Goal: Transaction & Acquisition: Book appointment/travel/reservation

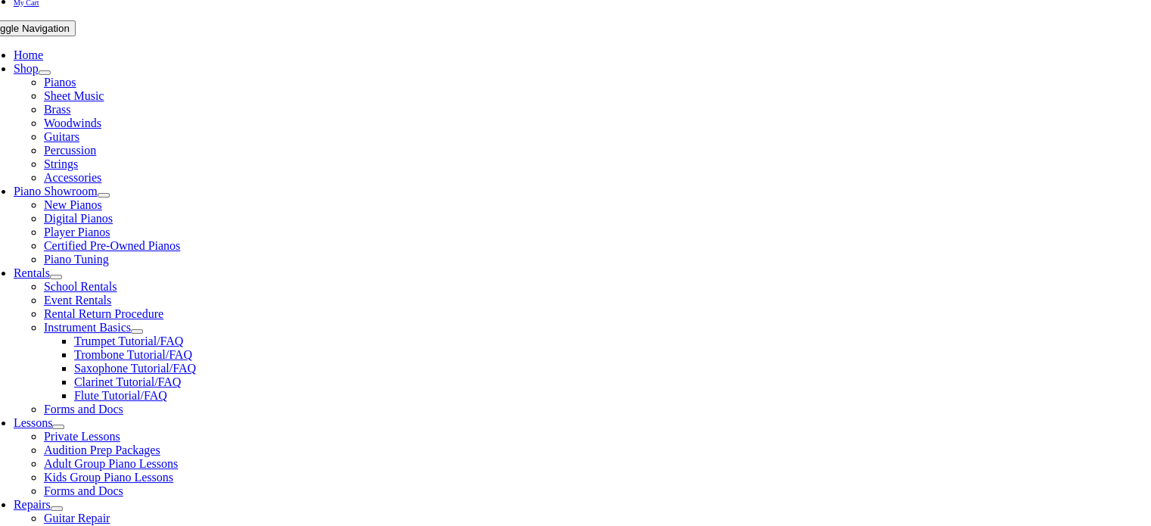
scroll to position [378, 0]
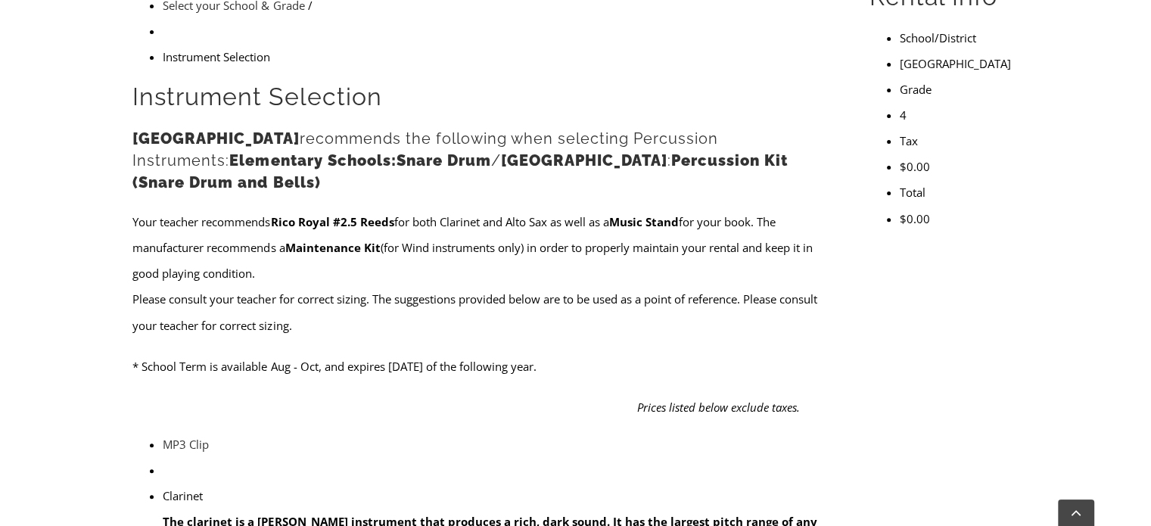
scroll to position [530, 0]
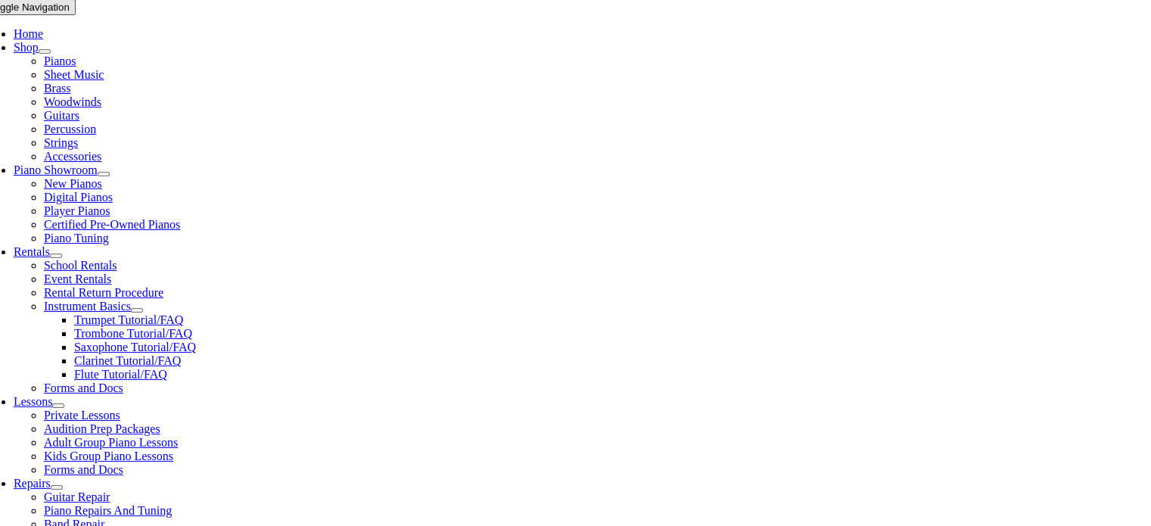
scroll to position [378, 0]
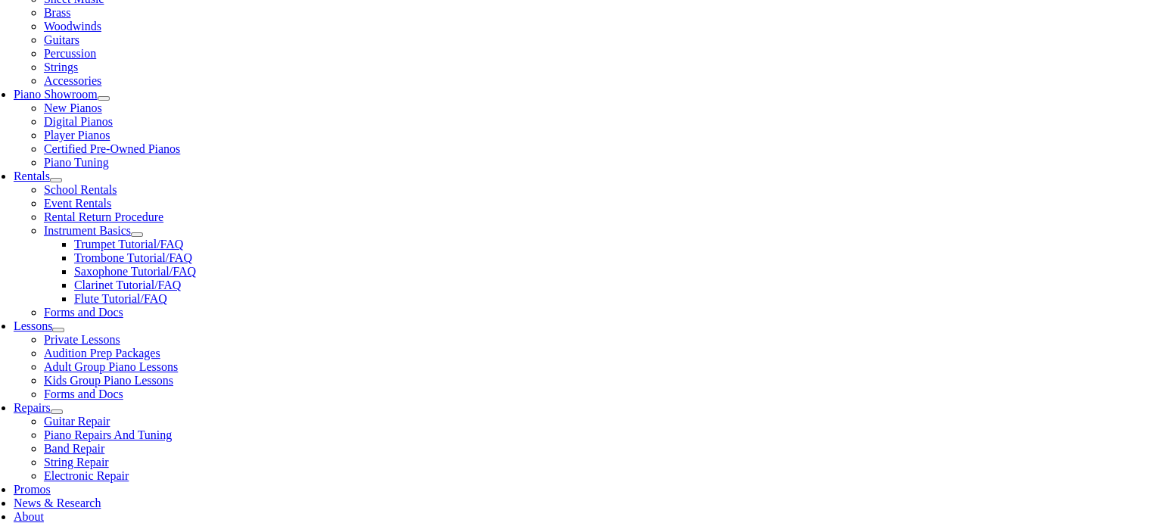
checkbox input"] "true"
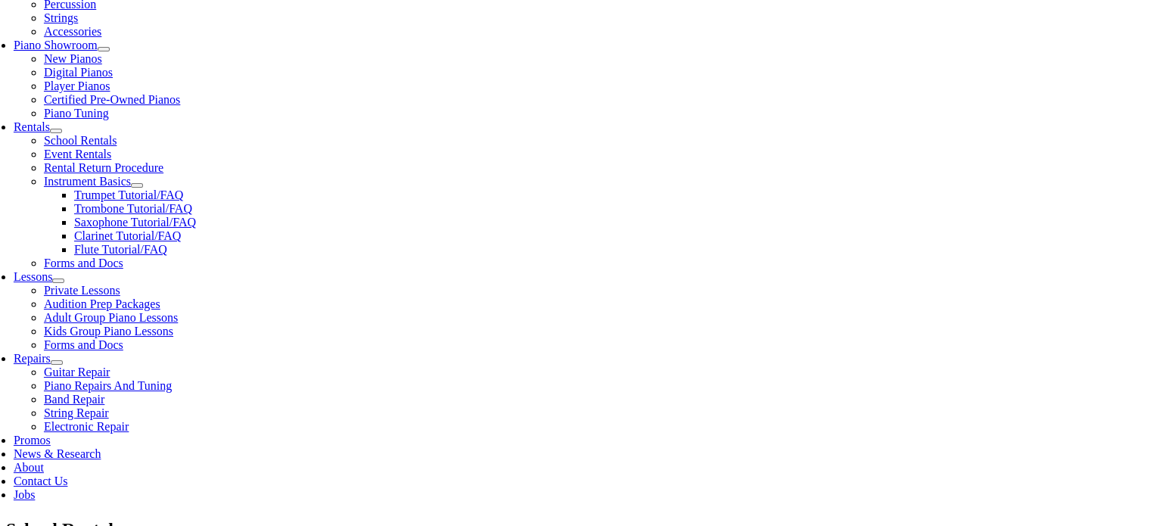
scroll to position [454, 0]
